Goal: Task Accomplishment & Management: Use online tool/utility

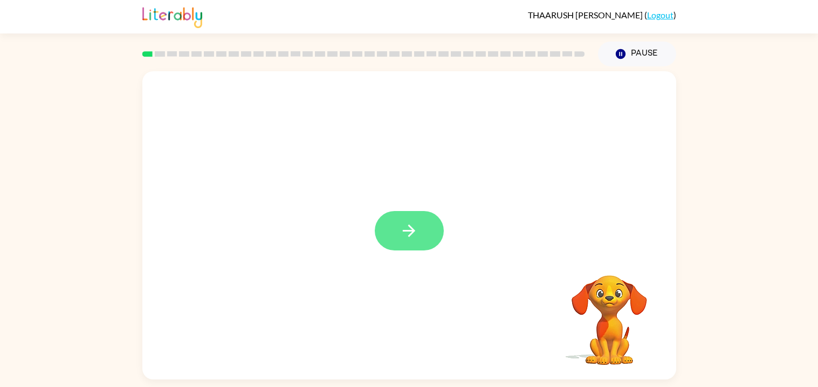
click at [400, 235] on icon "button" at bounding box center [409, 230] width 19 height 19
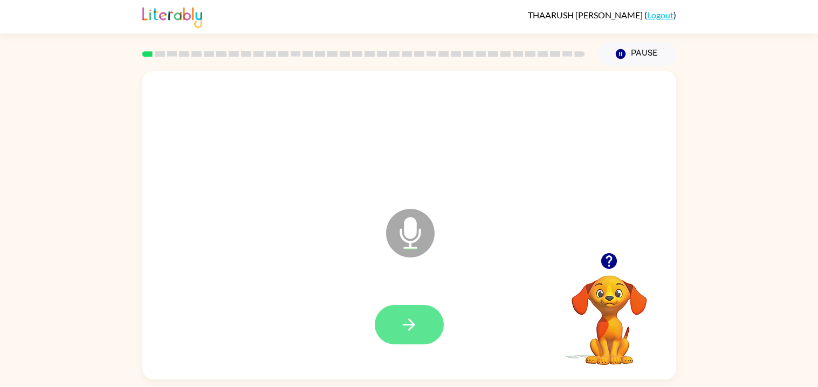
click at [401, 341] on button "button" at bounding box center [409, 324] width 69 height 39
click at [416, 324] on icon "button" at bounding box center [409, 324] width 19 height 19
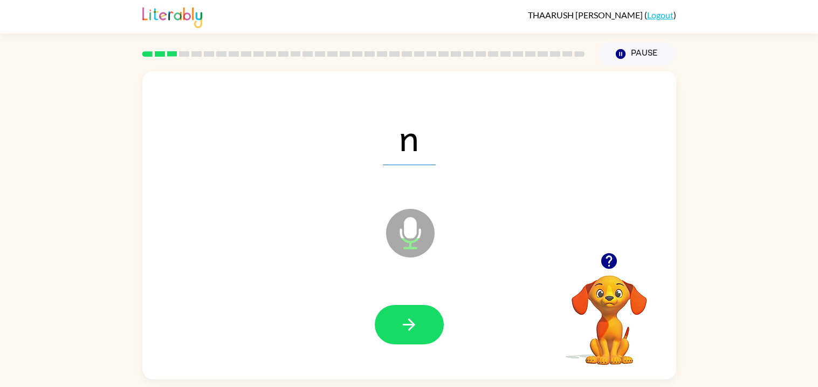
click at [416, 324] on icon "button" at bounding box center [409, 324] width 19 height 19
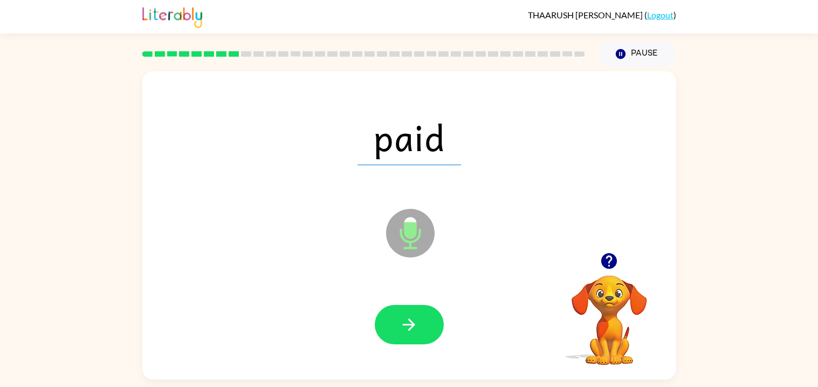
click at [416, 324] on icon "button" at bounding box center [409, 324] width 19 height 19
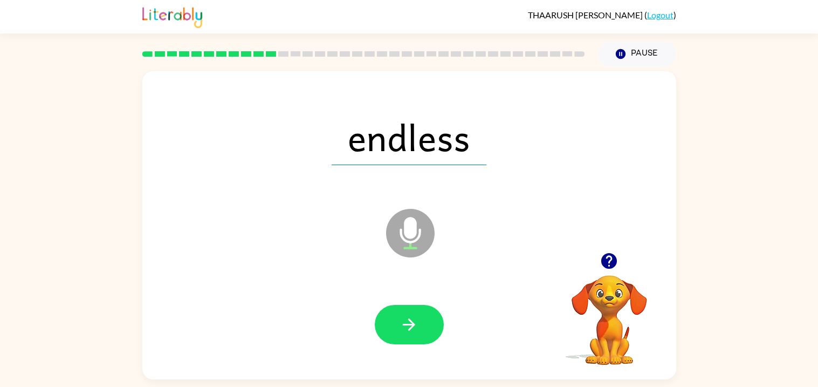
click at [416, 324] on icon "button" at bounding box center [409, 324] width 19 height 19
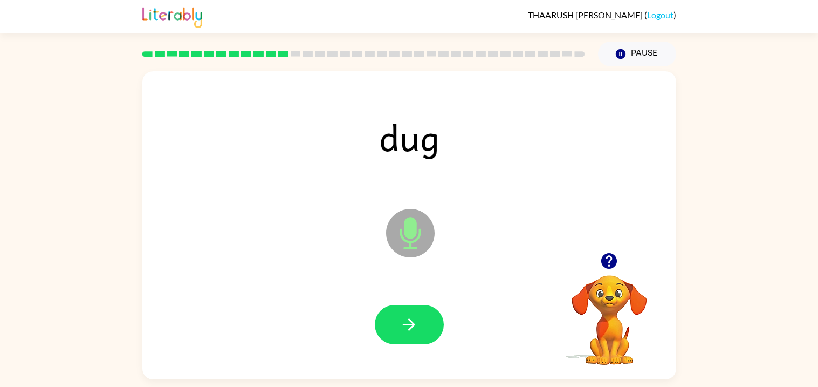
click at [416, 324] on icon "button" at bounding box center [409, 324] width 19 height 19
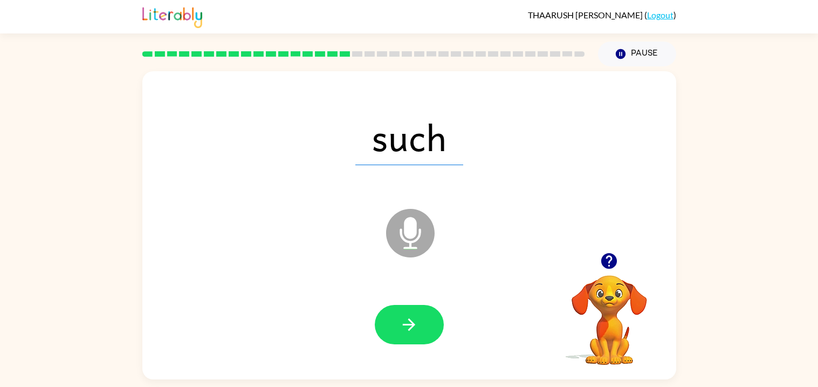
click at [416, 324] on icon "button" at bounding box center [409, 324] width 19 height 19
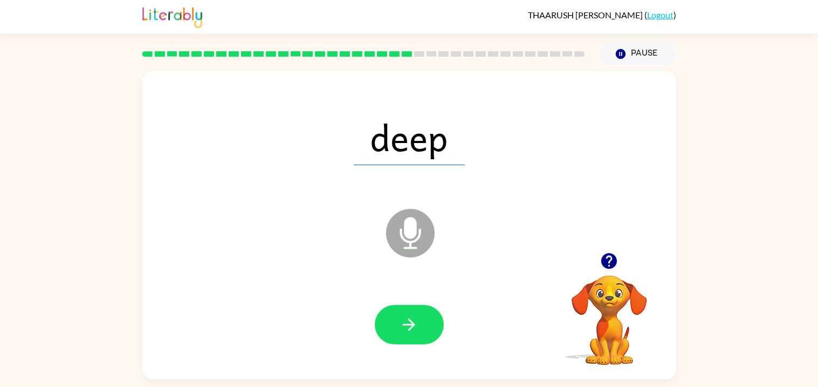
click at [416, 324] on icon "button" at bounding box center [409, 324] width 19 height 19
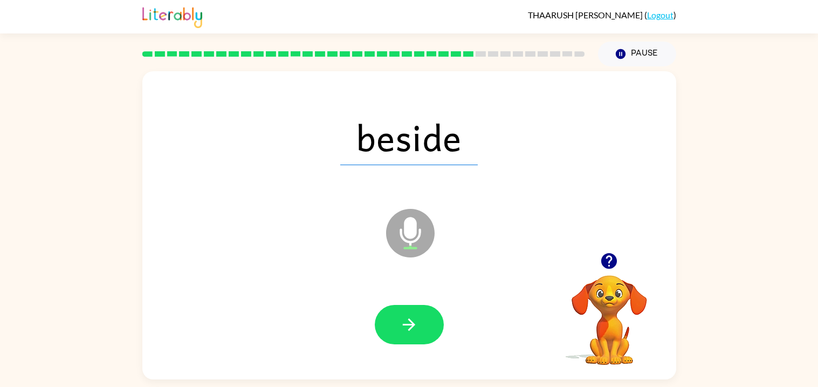
click at [416, 324] on icon "button" at bounding box center [409, 324] width 19 height 19
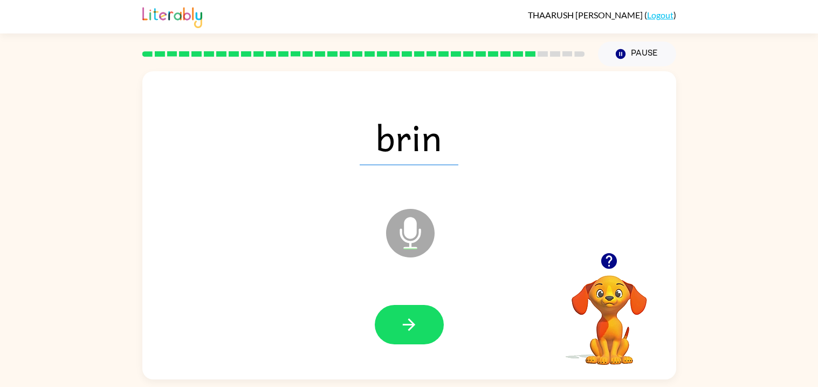
click at [416, 324] on icon "button" at bounding box center [409, 324] width 19 height 19
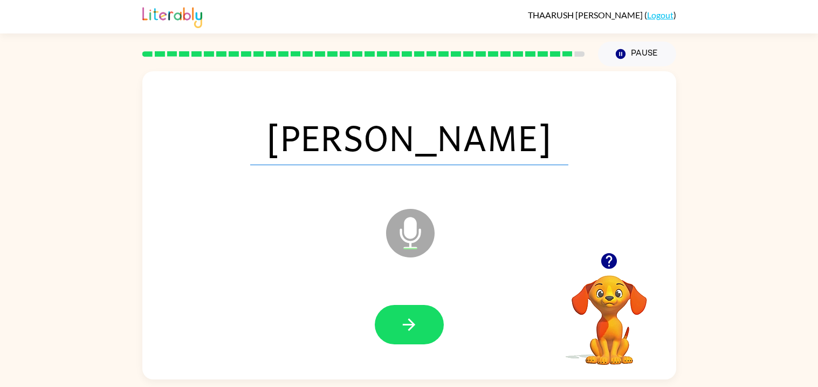
click at [416, 324] on icon "button" at bounding box center [409, 324] width 19 height 19
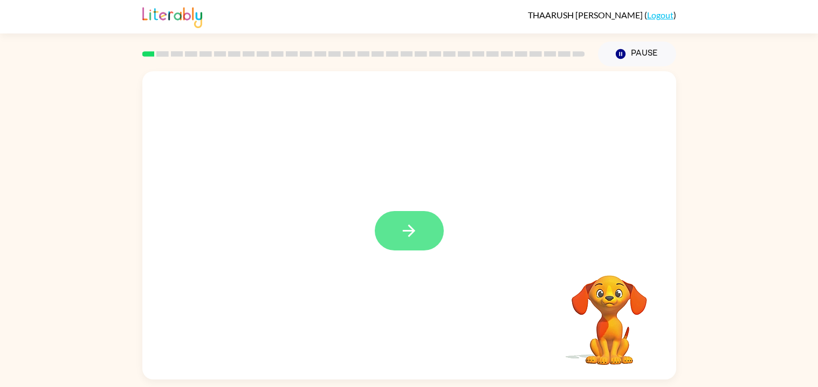
click at [411, 224] on icon "button" at bounding box center [409, 230] width 19 height 19
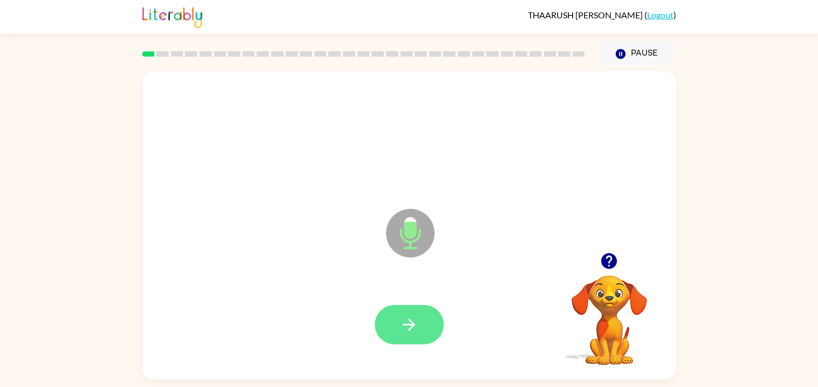
click at [412, 332] on icon "button" at bounding box center [409, 324] width 19 height 19
click at [415, 326] on icon "button" at bounding box center [409, 324] width 19 height 19
click at [608, 253] on icon "button" at bounding box center [609, 261] width 16 height 16
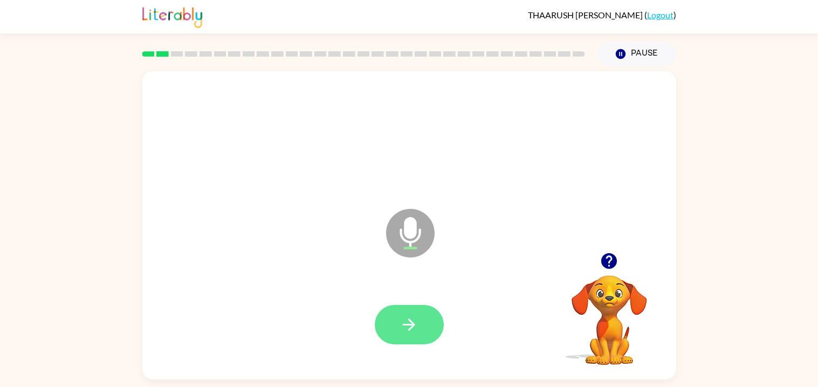
click at [412, 324] on icon "button" at bounding box center [409, 324] width 12 height 12
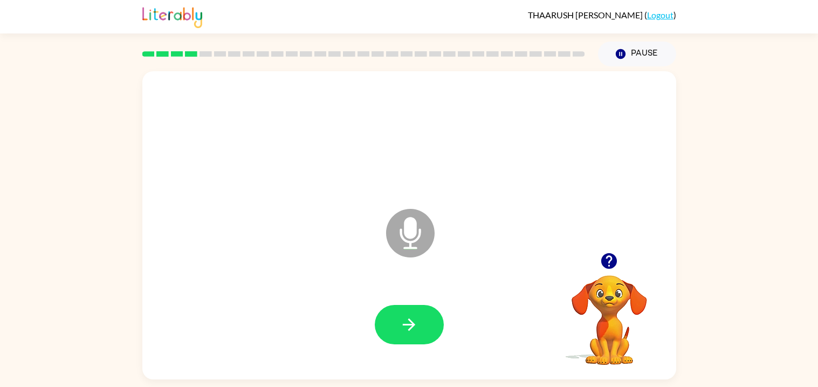
click at [412, 324] on icon "button" at bounding box center [409, 324] width 12 height 12
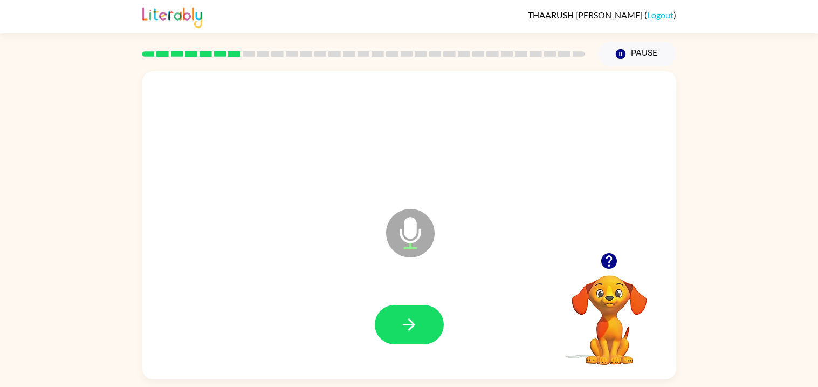
click at [412, 324] on icon "button" at bounding box center [409, 324] width 12 height 12
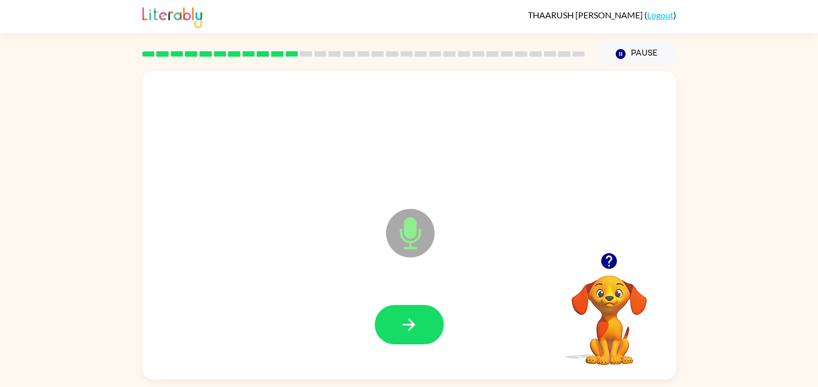
click at [412, 324] on icon "button" at bounding box center [409, 324] width 12 height 12
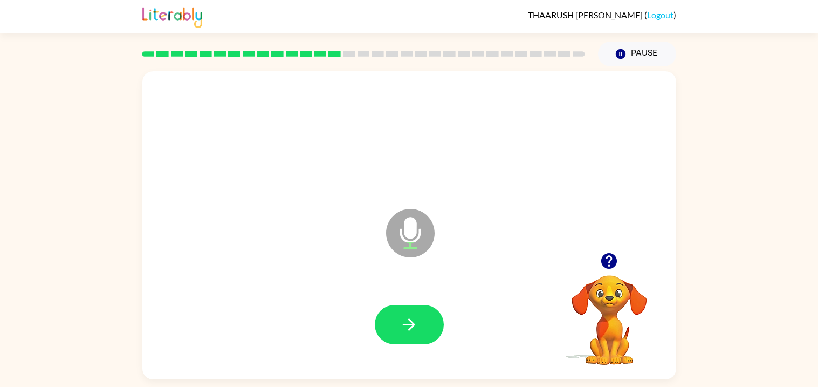
click at [412, 324] on icon "button" at bounding box center [409, 324] width 12 height 12
click at [392, 330] on button "button" at bounding box center [409, 324] width 69 height 39
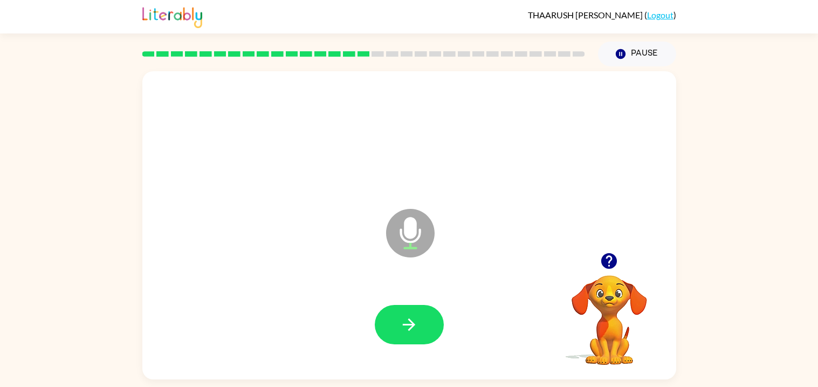
click at [392, 330] on button "button" at bounding box center [409, 324] width 69 height 39
click at [402, 331] on icon "button" at bounding box center [409, 324] width 19 height 19
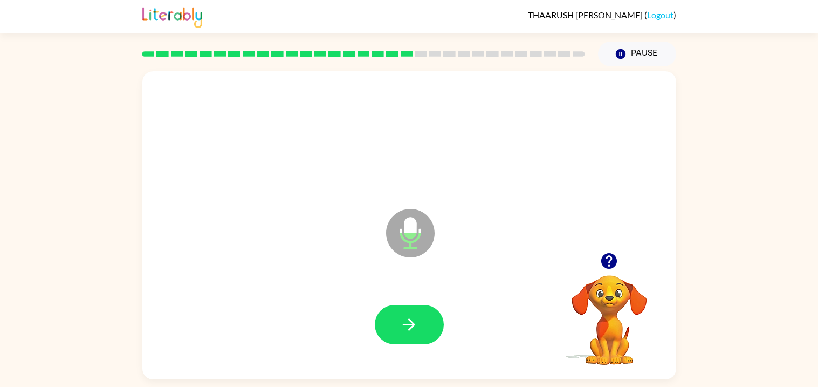
click at [402, 331] on icon "button" at bounding box center [409, 324] width 19 height 19
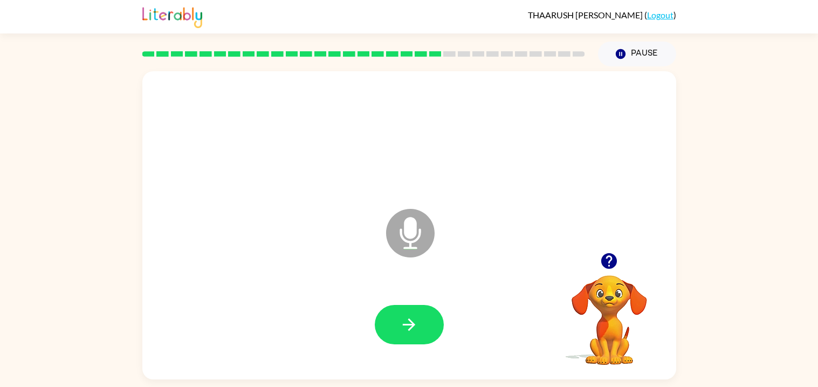
click at [402, 331] on icon "button" at bounding box center [409, 324] width 19 height 19
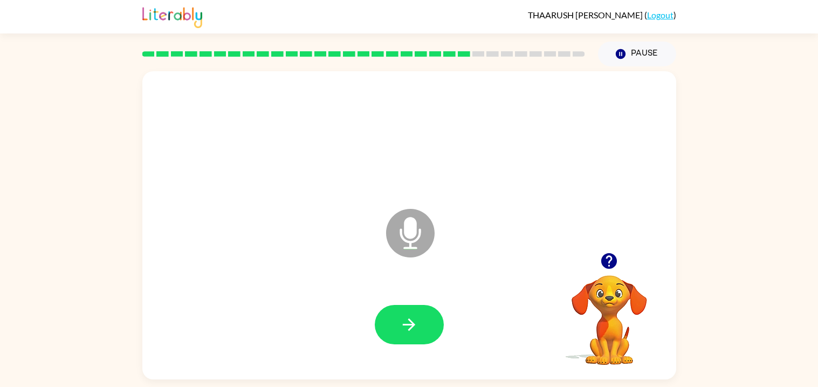
click at [402, 331] on icon "button" at bounding box center [409, 324] width 19 height 19
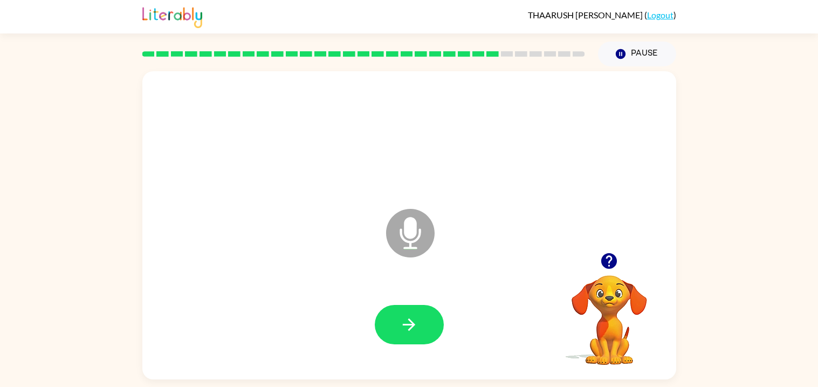
click at [402, 331] on icon "button" at bounding box center [409, 324] width 19 height 19
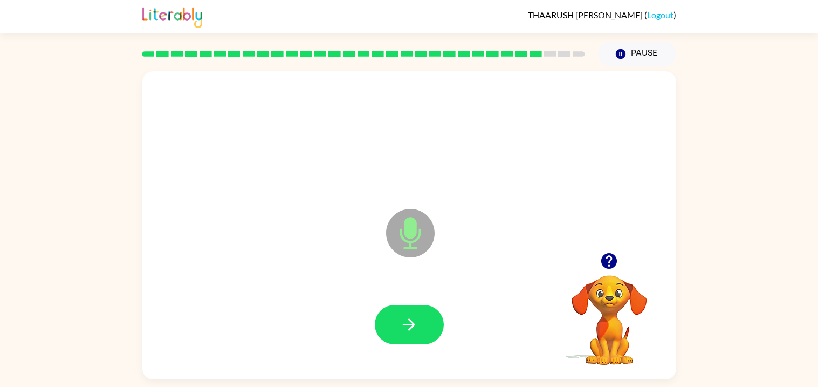
click at [402, 331] on icon "button" at bounding box center [409, 324] width 19 height 19
click at [435, 319] on button "button" at bounding box center [409, 324] width 69 height 39
click at [421, 331] on button "button" at bounding box center [409, 324] width 69 height 39
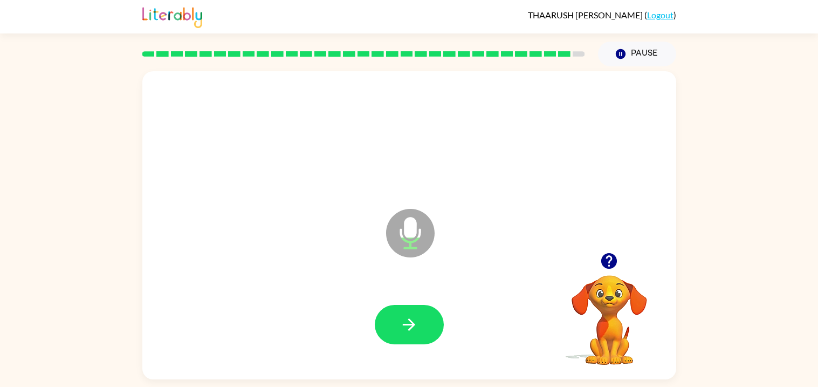
click at [421, 331] on button "button" at bounding box center [409, 324] width 69 height 39
